Goal: Task Accomplishment & Management: Manage account settings

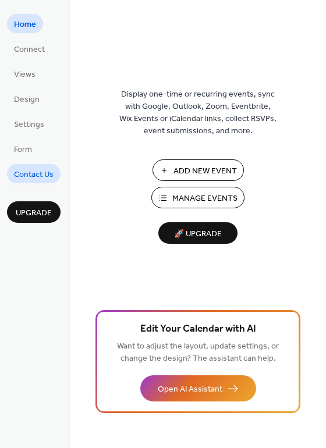
click at [37, 183] on link "Contact Us" at bounding box center [33, 173] width 53 height 19
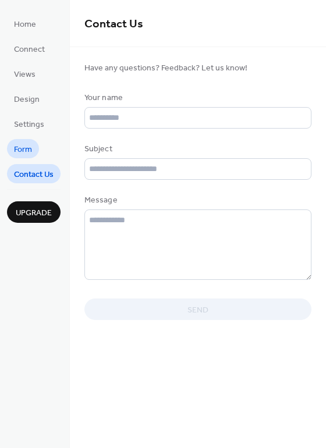
click at [24, 144] on span "Form" at bounding box center [23, 150] width 18 height 12
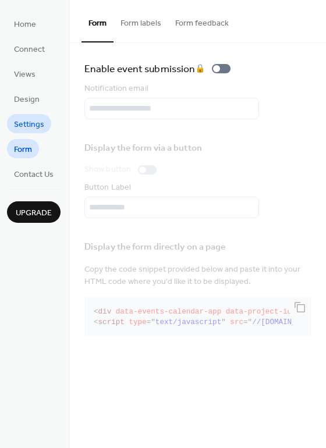
click at [28, 127] on span "Settings" at bounding box center [29, 125] width 30 height 12
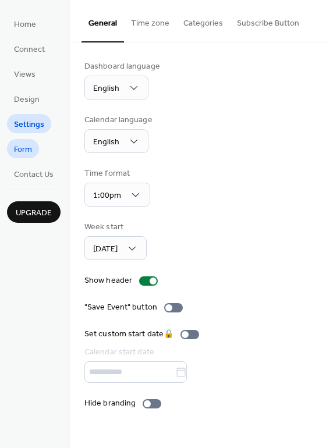
click at [27, 141] on link "Form" at bounding box center [23, 148] width 32 height 19
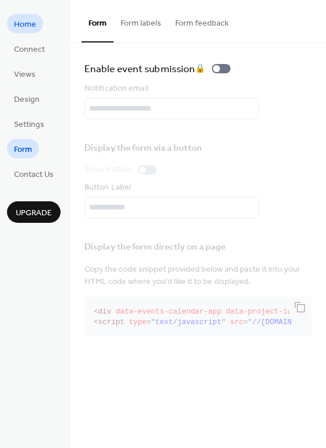
click at [28, 31] on span "Home" at bounding box center [25, 25] width 22 height 12
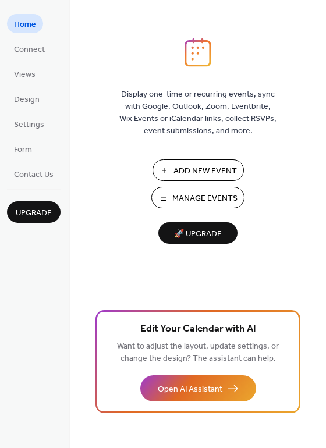
click at [186, 198] on span "Manage Events" at bounding box center [204, 198] width 65 height 12
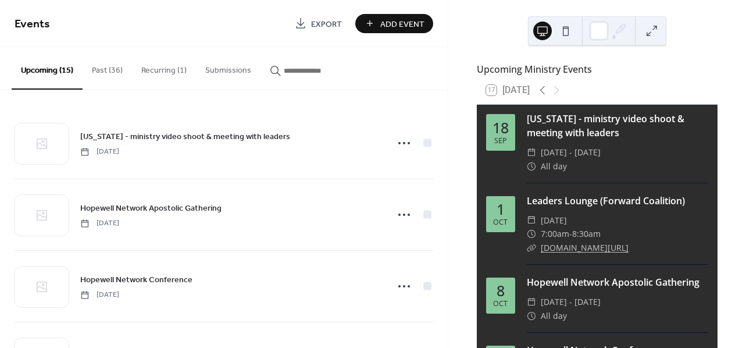
click at [308, 16] on link "Export" at bounding box center [318, 23] width 65 height 19
